Goal: Information Seeking & Learning: Learn about a topic

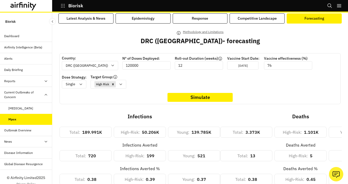
scroll to position [5, 0]
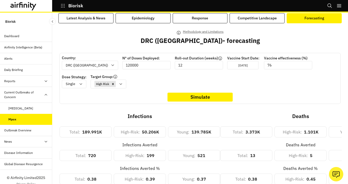
click at [72, 60] on p "Country:" at bounding box center [90, 57] width 56 height 5
click at [73, 64] on div at bounding box center [87, 65] width 42 height 7
click at [77, 83] on div "[GEOGRAPHIC_DATA]" at bounding box center [90, 79] width 54 height 10
type input "15000"
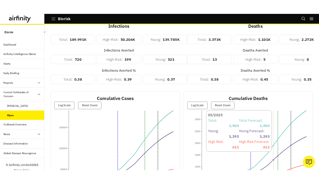
scroll to position [0, 0]
